Goal: Transaction & Acquisition: Purchase product/service

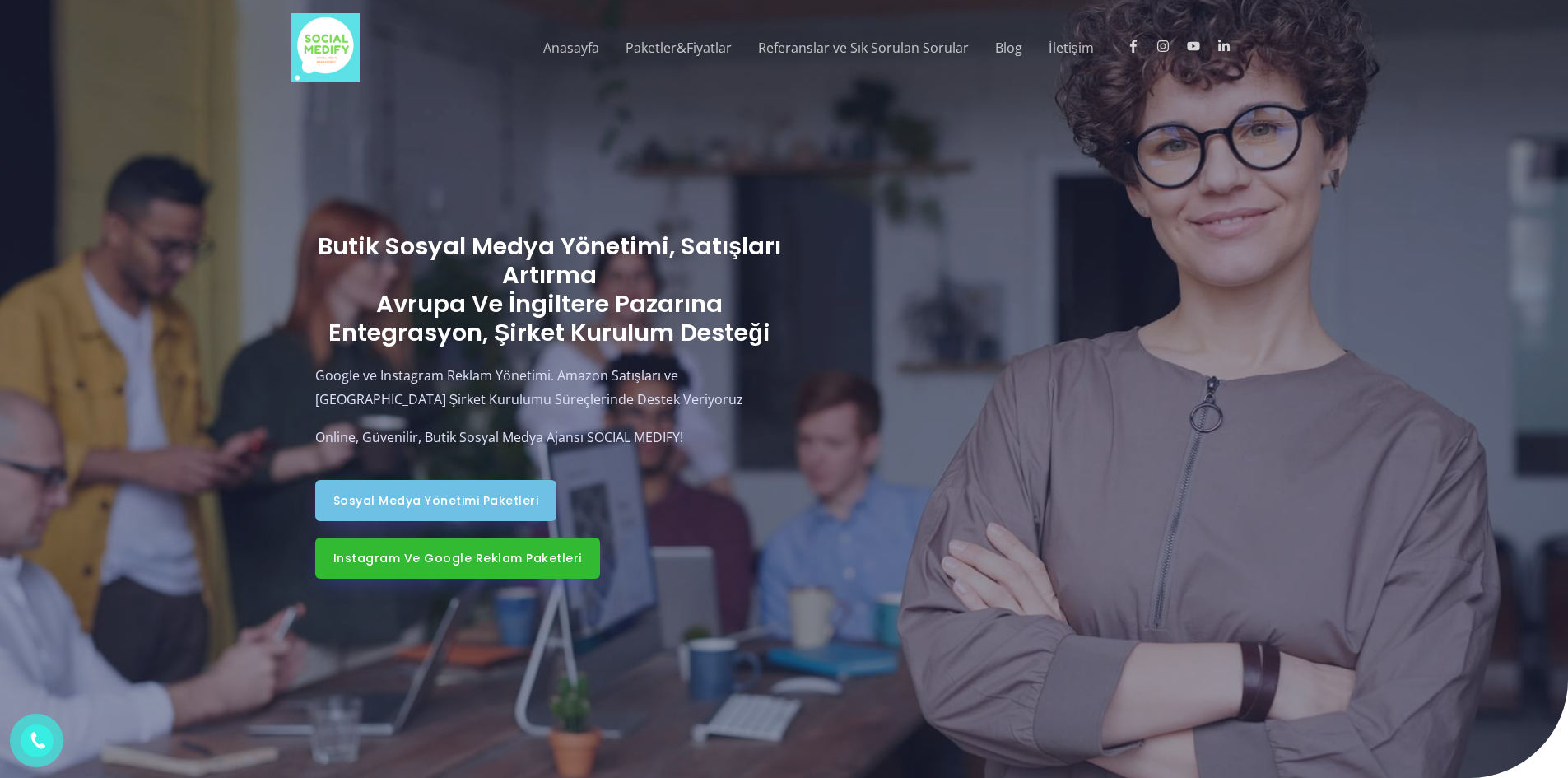
click at [491, 497] on span "Sosyal Medya Yönetimi Paketleri" at bounding box center [436, 501] width 206 height 12
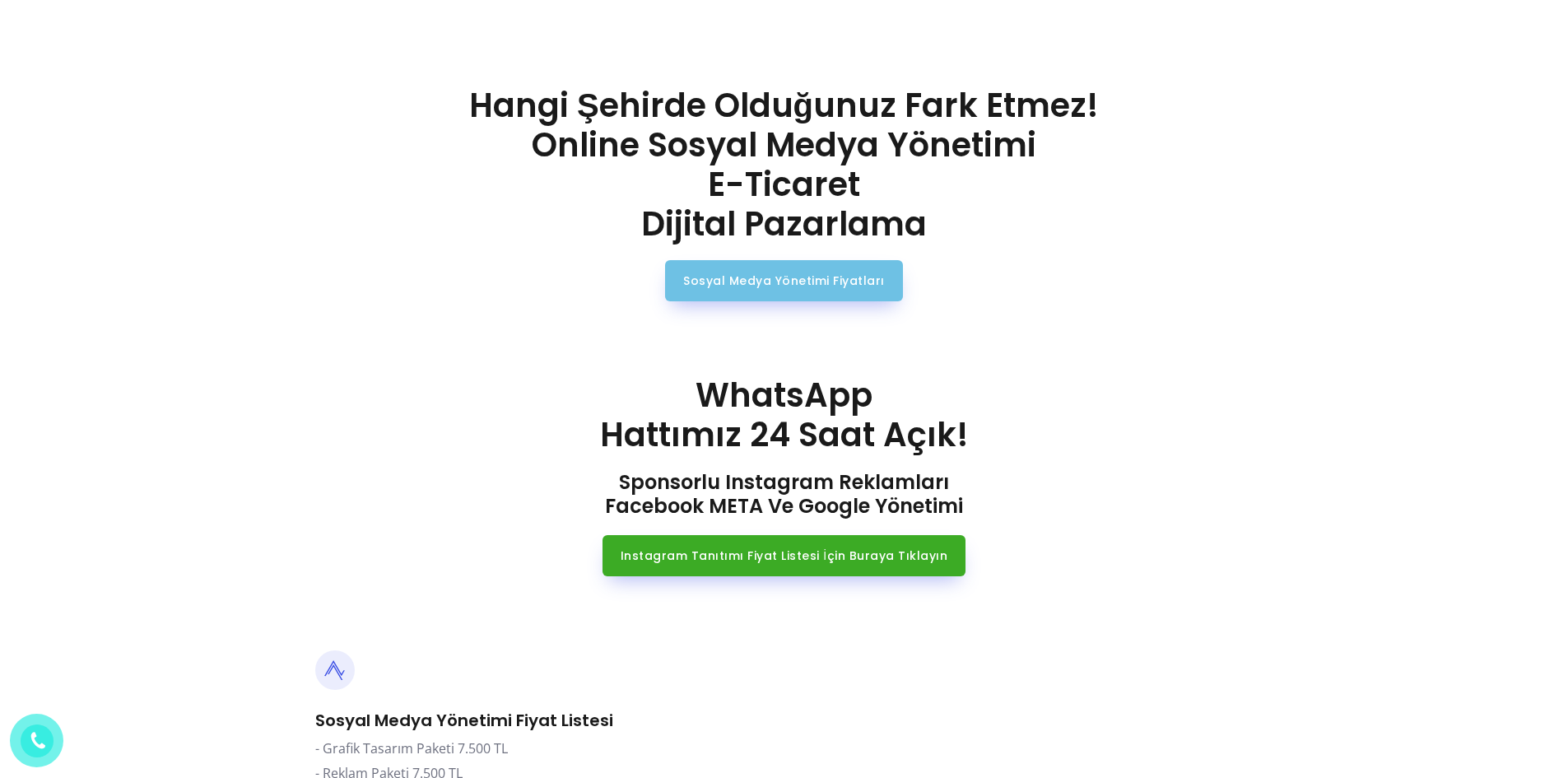
scroll to position [823, 0]
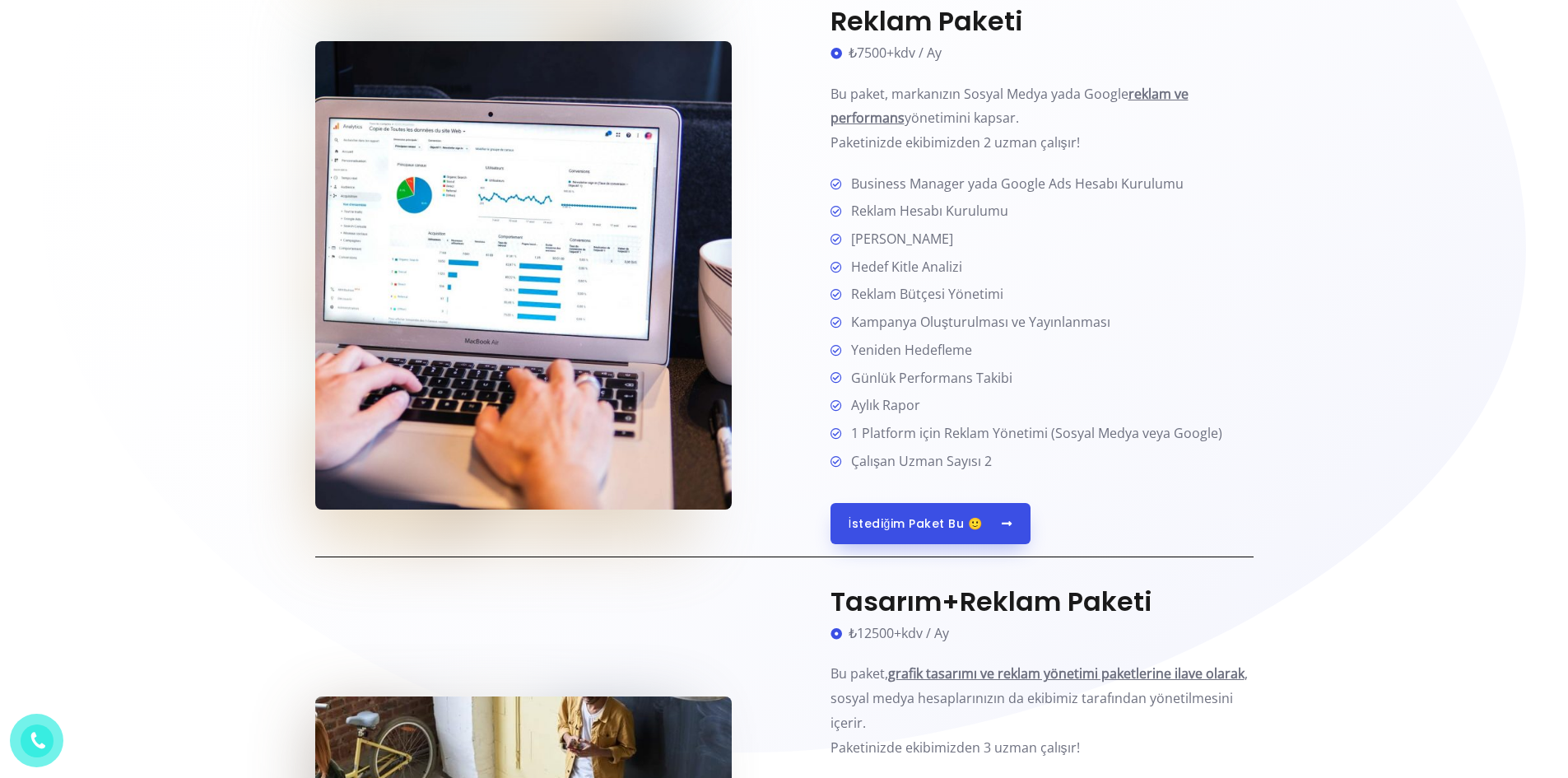
scroll to position [1318, 0]
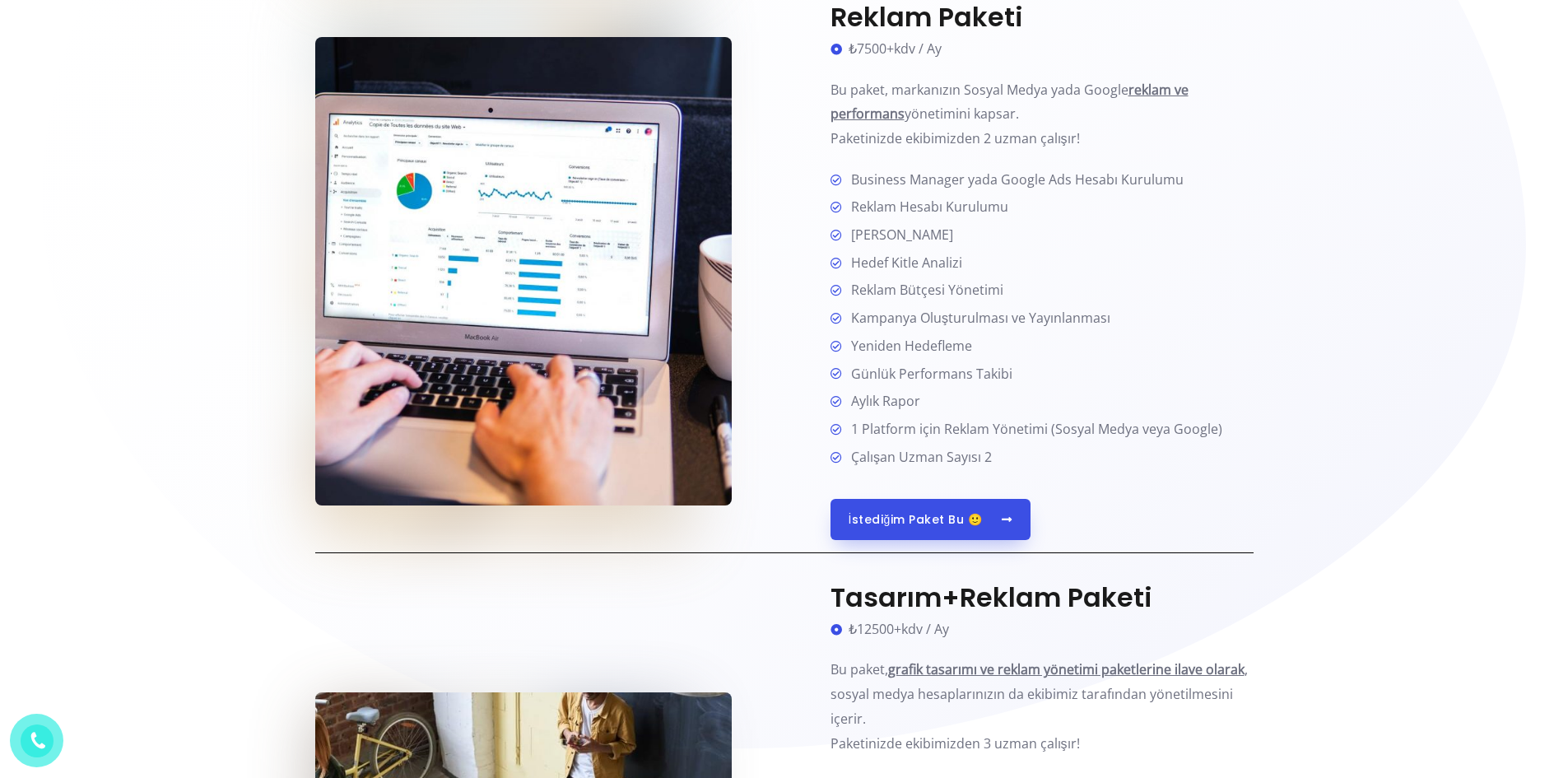
drag, startPoint x: 795, startPoint y: 226, endPoint x: 799, endPoint y: 198, distance: 28.3
click at [799, 198] on div "Reklam Paketi ₺7500+kdv / Ay Bu paket, markanızın Sosyal Medya yada Google rekl…" at bounding box center [1019, 271] width 469 height 539
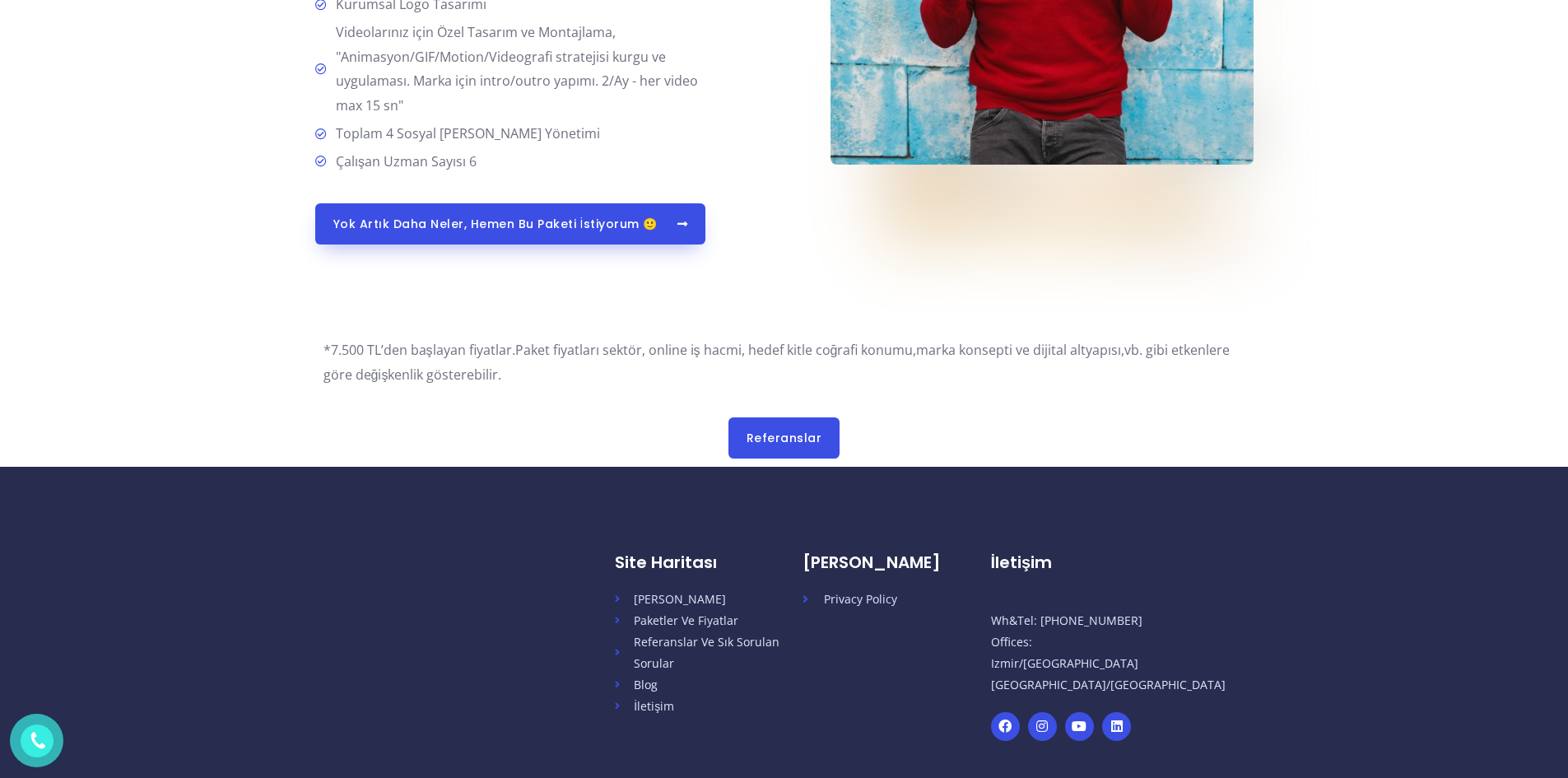
scroll to position [4448, 0]
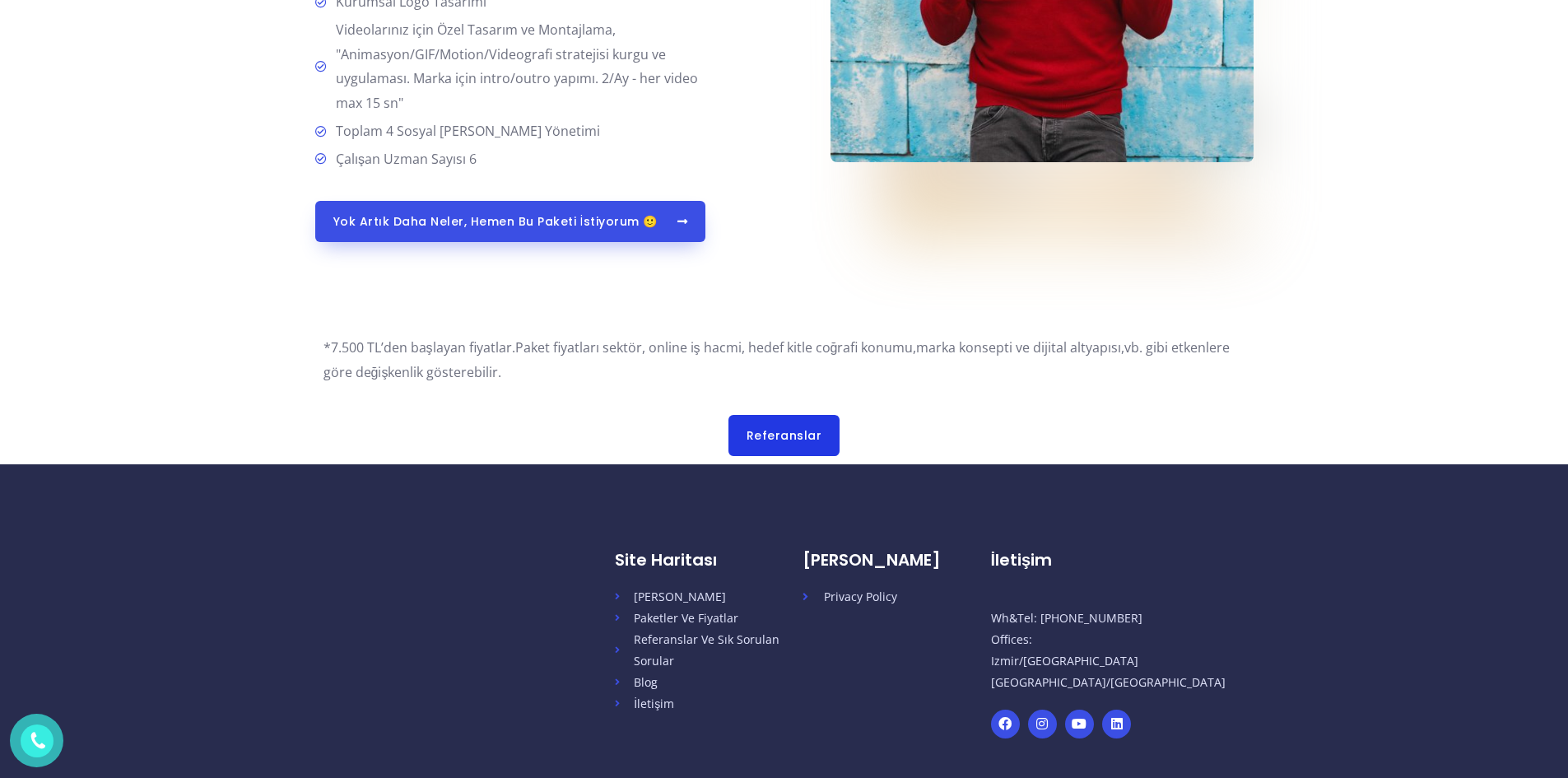
click at [787, 442] on span "Referanslar" at bounding box center [784, 436] width 76 height 12
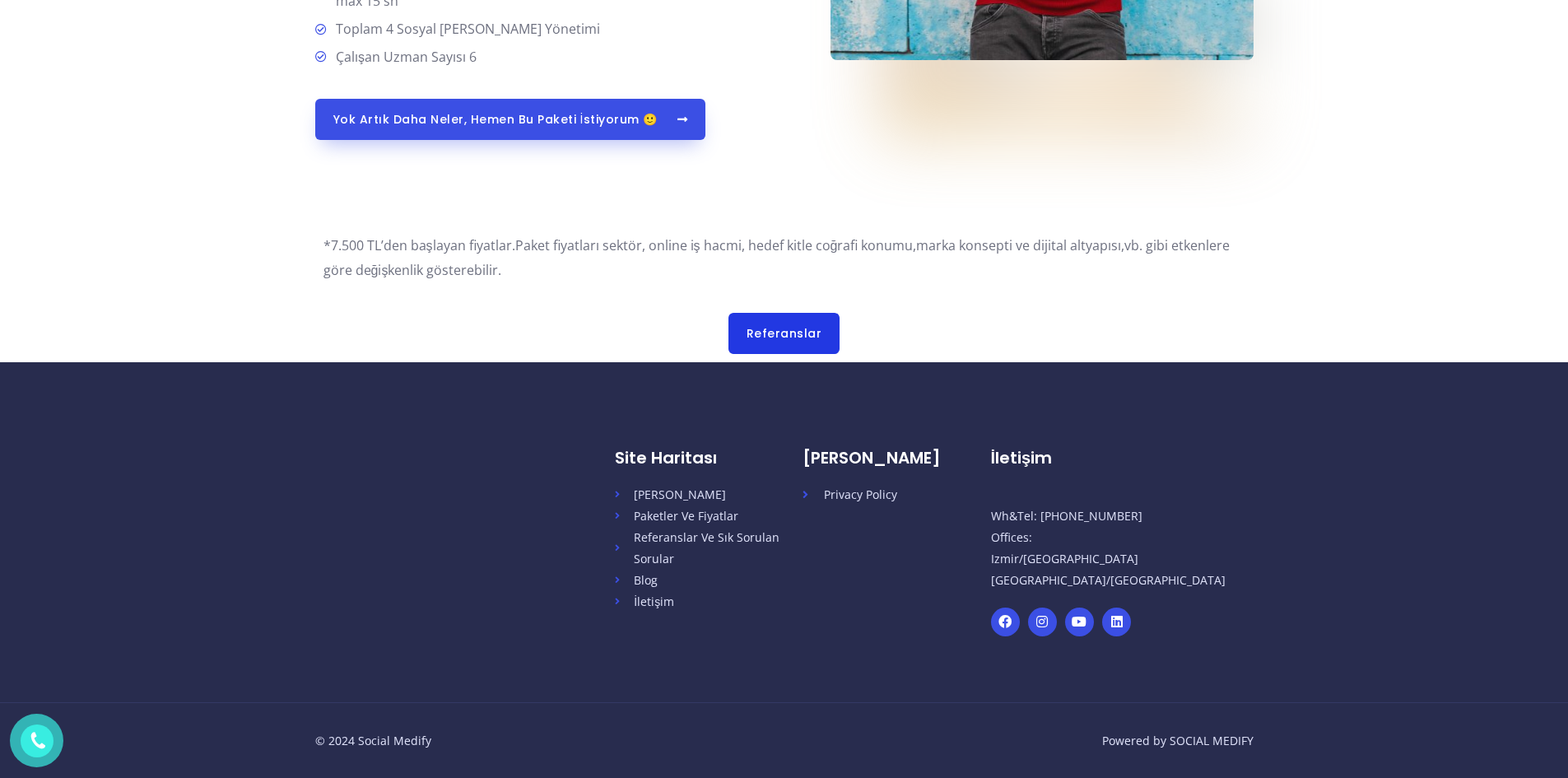
scroll to position [4551, 0]
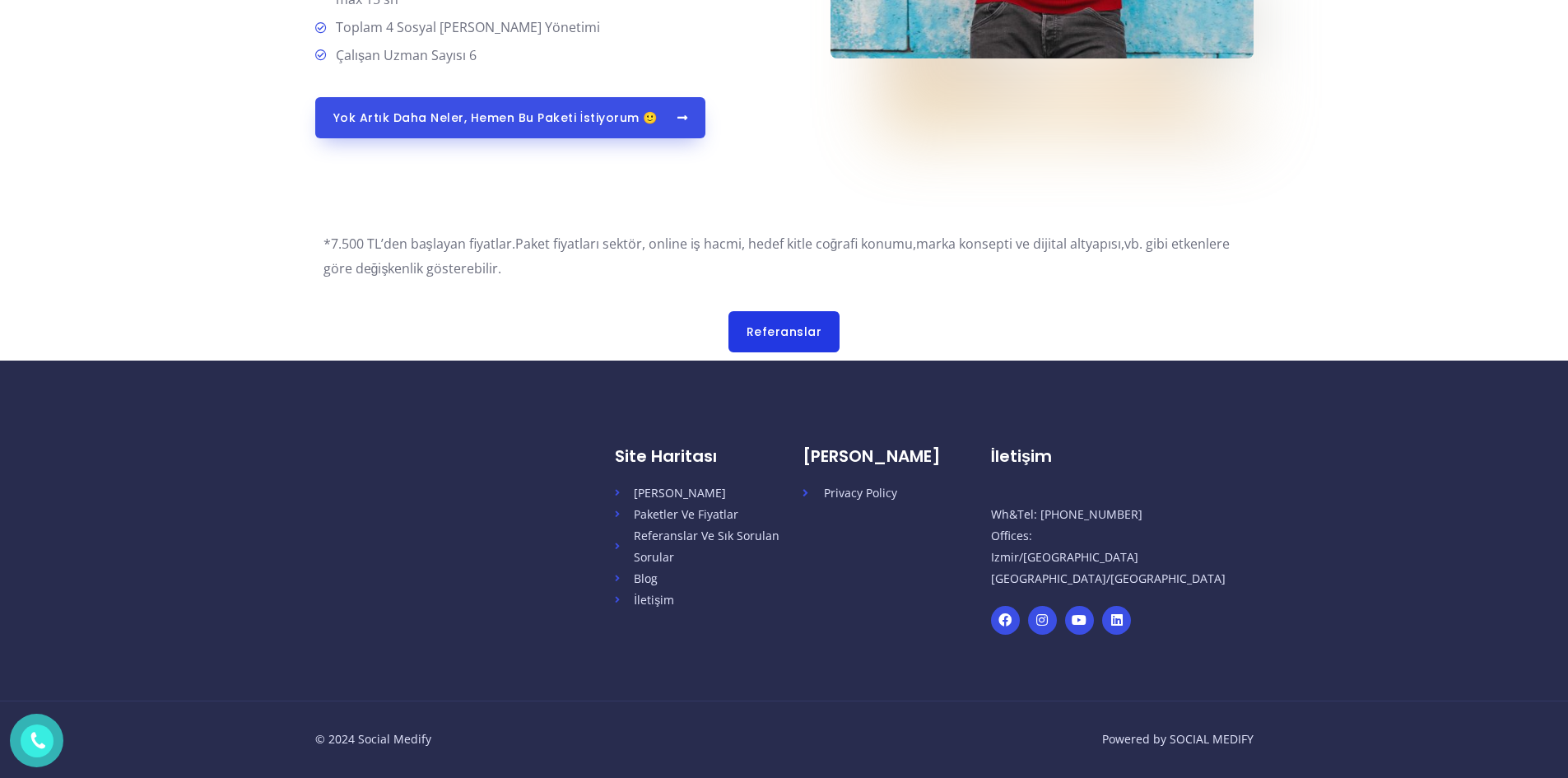
click at [784, 327] on span "Referanslar" at bounding box center [784, 332] width 76 height 12
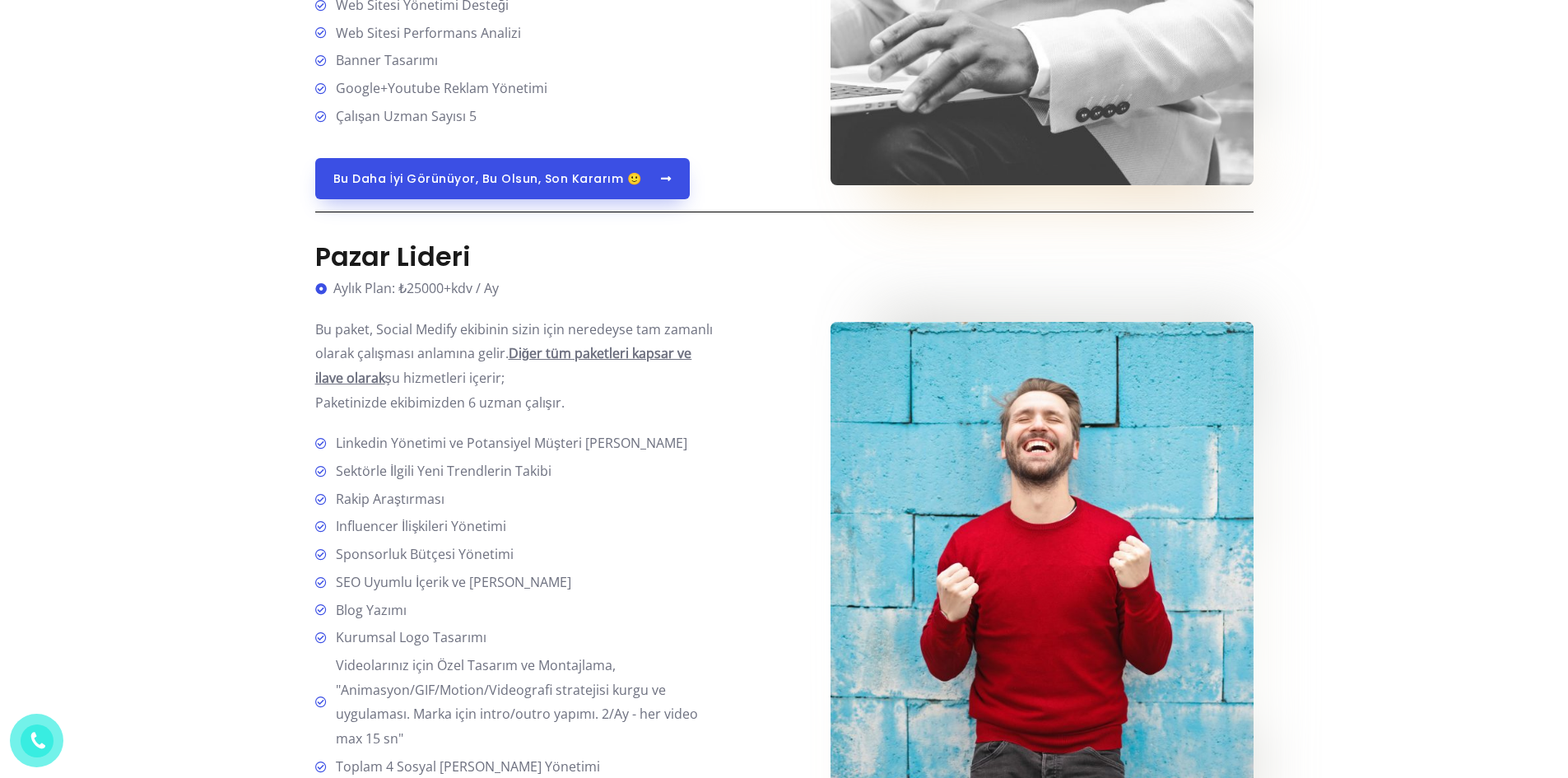
scroll to position [3481, 0]
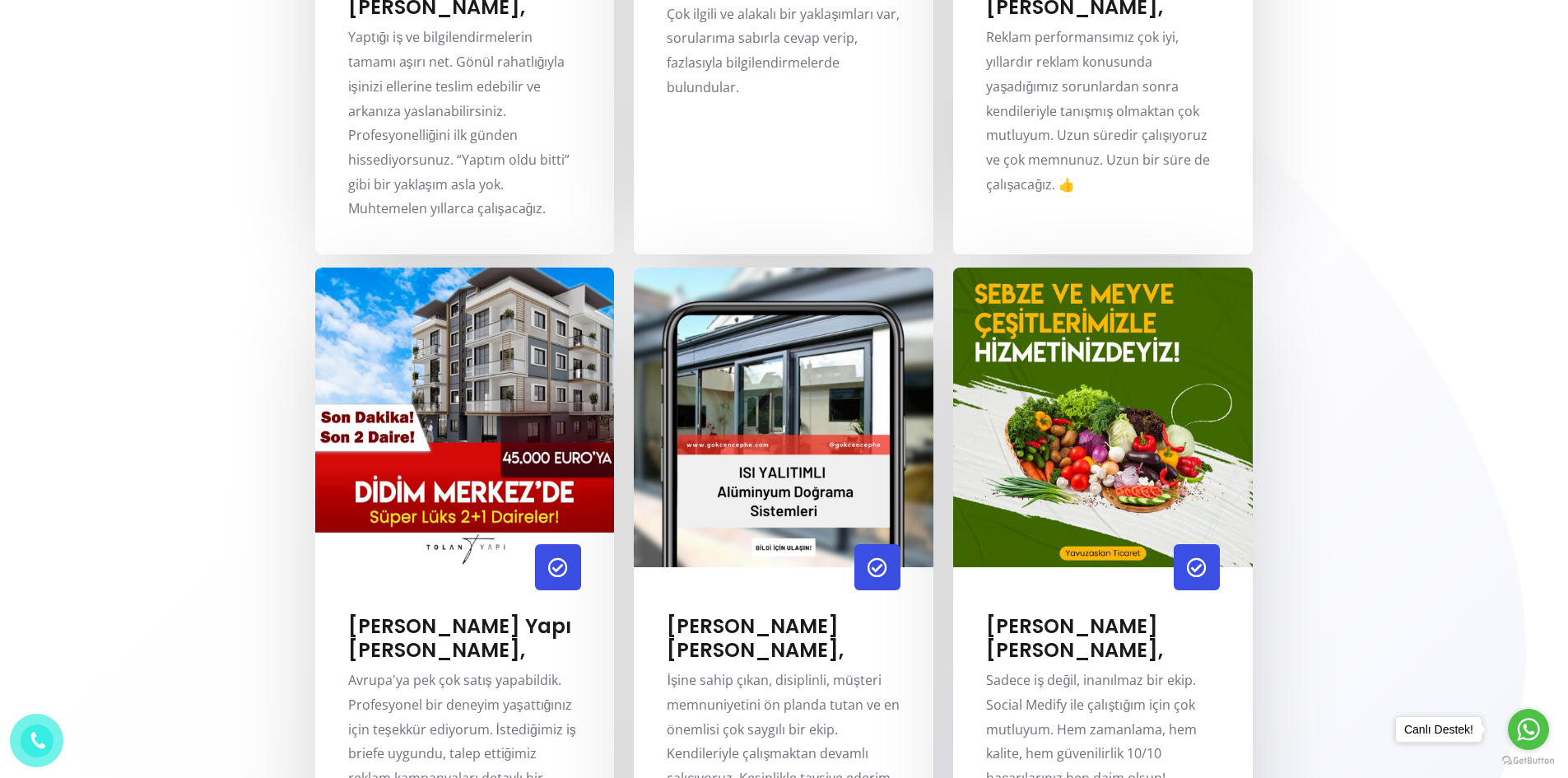
scroll to position [2471, 0]
